Goal: Ask a question

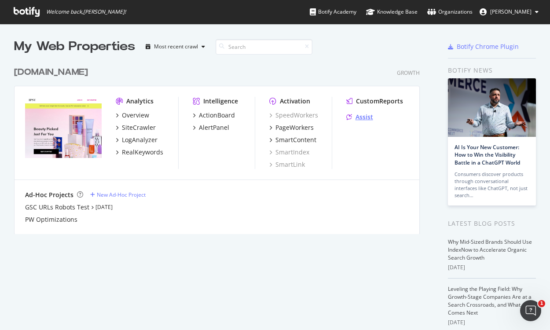
click at [360, 118] on div "Assist" at bounding box center [364, 117] width 18 height 9
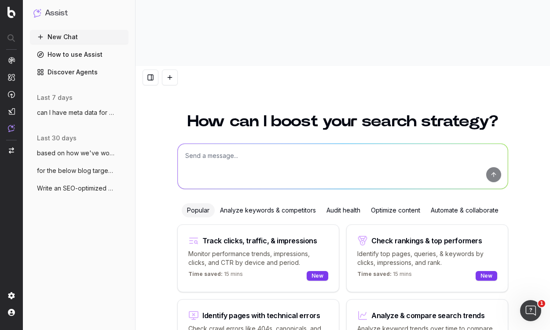
scroll to position [11, 0]
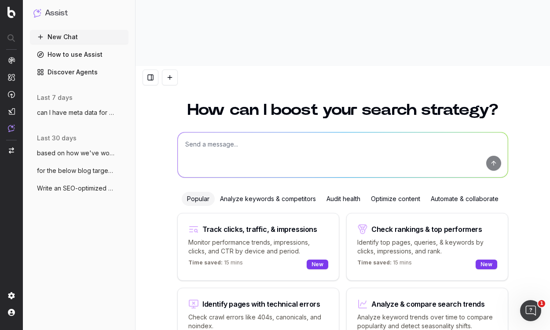
click at [95, 119] on button "can I have meta data for the below blog" at bounding box center [79, 113] width 99 height 14
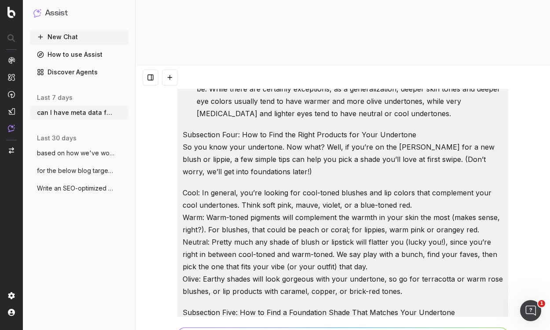
click at [30, 106] on button "can I have meta data for the below blog" at bounding box center [79, 113] width 99 height 14
paste textarea "Loremip Dolo Sitam Cons [adipi]: Eli seddo eiu t inci UTLA etdolor! Mag 44 Aliq…"
type textarea "Loremi Dolors ametcons adip elitsedd Eiusmod Temp Incid Utla [etdol]: Mag aliqu…"
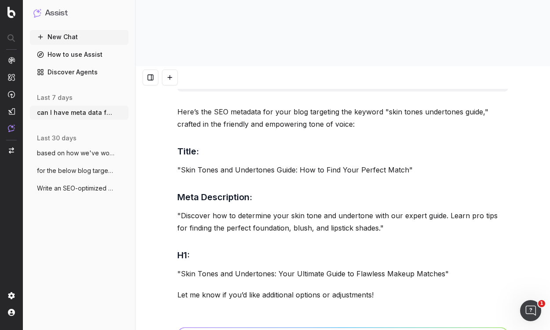
scroll to position [33519, 0]
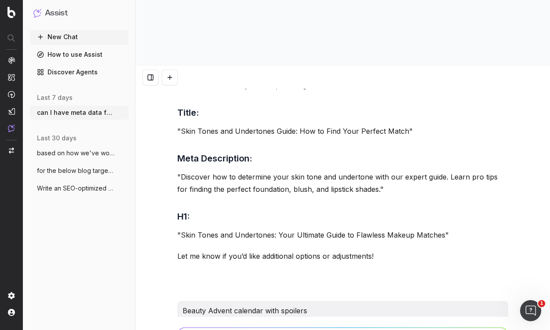
drag, startPoint x: 192, startPoint y: 81, endPoint x: 384, endPoint y: 82, distance: 192.2
copy p "IPSY Beauty Advent Calendar: Spoilers Inside for 25 Days of Glam"
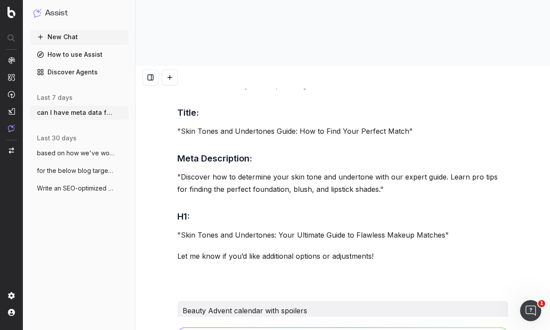
drag, startPoint x: 187, startPoint y: 125, endPoint x: 350, endPoint y: 138, distance: 163.2
copy p "Unwrap the magic of IPSY’s 25 Days of Beauty Advent Calendar! Discover spoilers…"
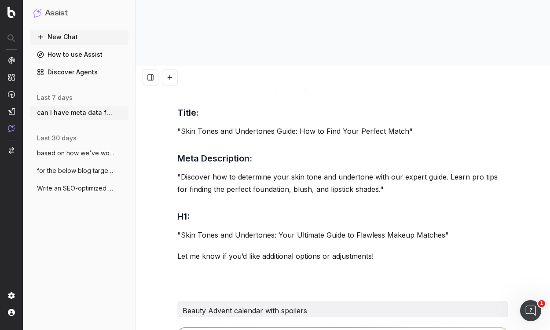
drag, startPoint x: 188, startPoint y: 185, endPoint x: 407, endPoint y: 181, distance: 219.5
copy p "Beauty Advent Calendar Spoilers: What’s Inside IPSY’s 25 Days of Glam"
